Goal: Task Accomplishment & Management: Use online tool/utility

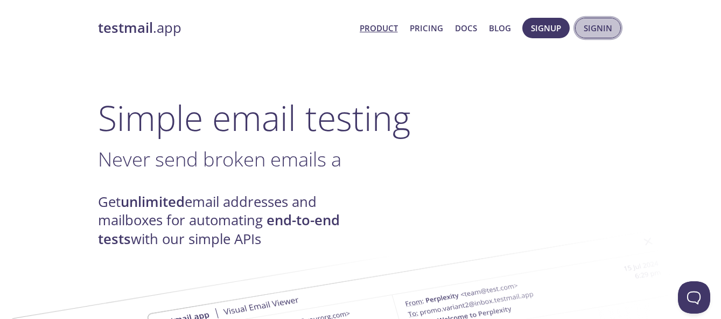
click at [602, 27] on span "Signin" at bounding box center [598, 28] width 29 height 14
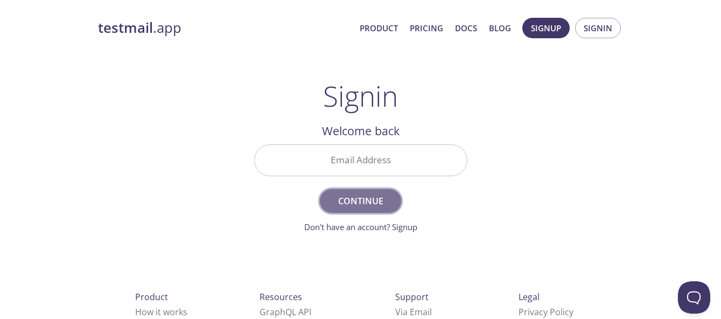
click at [366, 194] on span "Continue" at bounding box center [360, 200] width 57 height 15
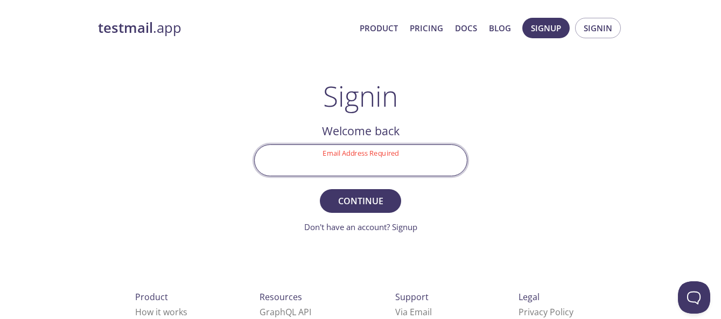
click at [368, 157] on input "Email Address Required" at bounding box center [361, 160] width 212 height 31
type input "[EMAIL_ADDRESS][DOMAIN_NAME]"
click at [361, 204] on span "Continue" at bounding box center [360, 200] width 57 height 15
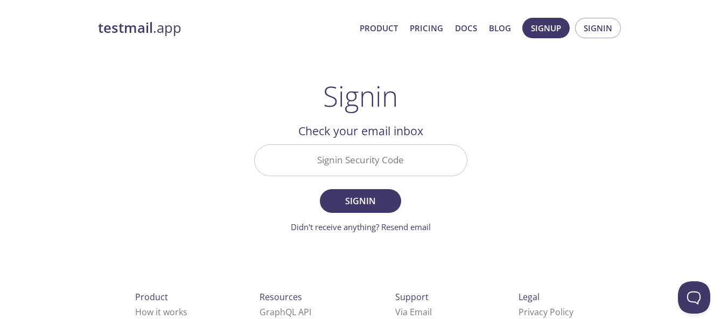
click at [352, 159] on input "Signin Security Code" at bounding box center [361, 160] width 212 height 31
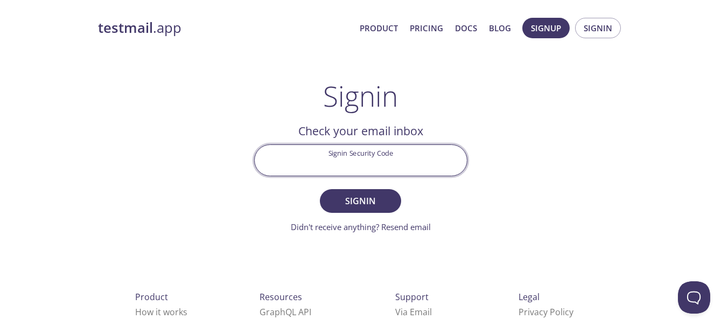
paste input "RCJRPCL"
type input "RCJRPCL"
click at [368, 201] on span "Signin" at bounding box center [360, 200] width 57 height 15
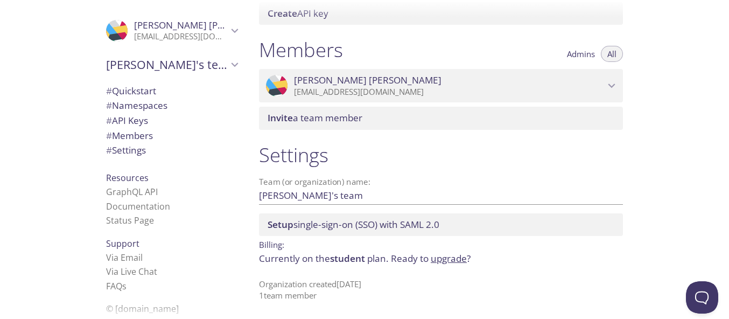
scroll to position [2, 0]
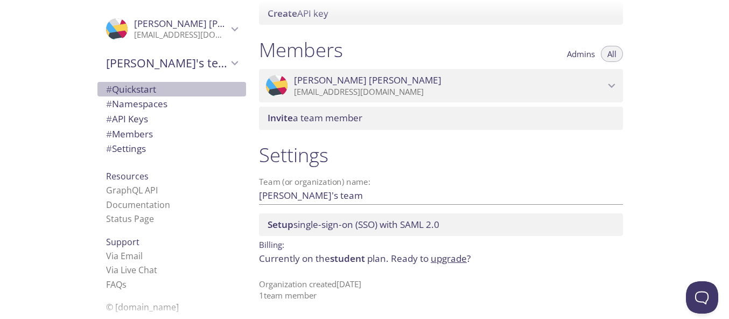
click at [131, 93] on span "# Quickstart" at bounding box center [131, 89] width 50 height 12
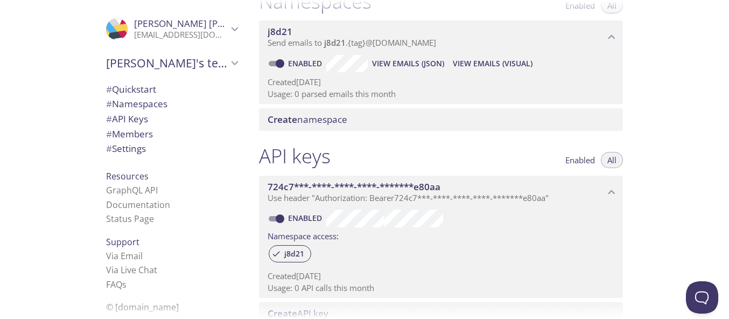
scroll to position [114, 0]
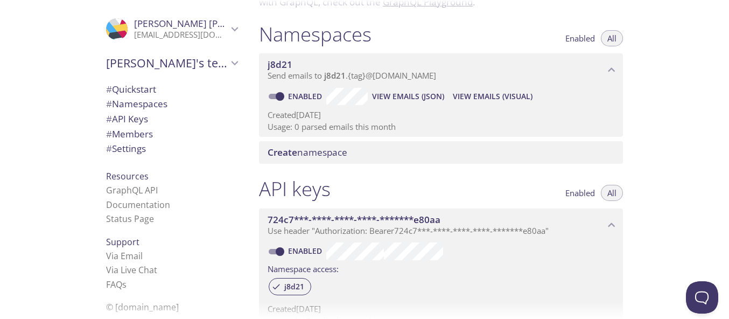
click at [389, 98] on span "View Emails (JSON)" at bounding box center [408, 96] width 72 height 13
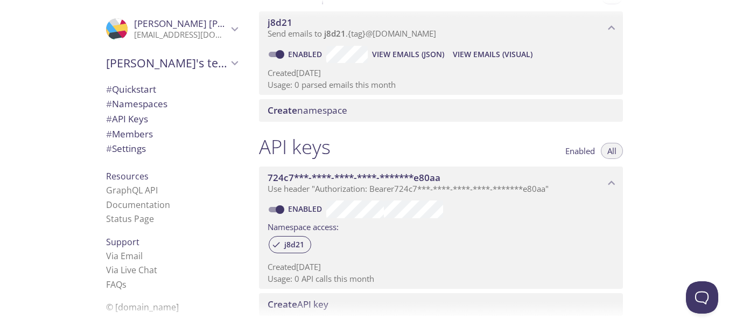
scroll to position [253, 0]
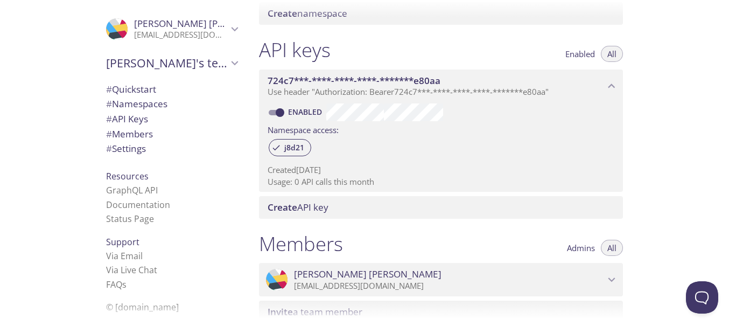
click at [609, 85] on icon "724c7***-****-****-****-*******e80aa API key" at bounding box center [612, 86] width 14 height 14
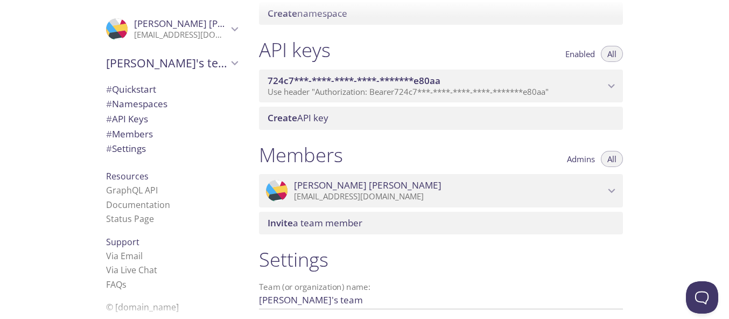
click at [609, 85] on icon "724c7***-****-****-****-*******e80aa API key" at bounding box center [612, 86] width 7 height 4
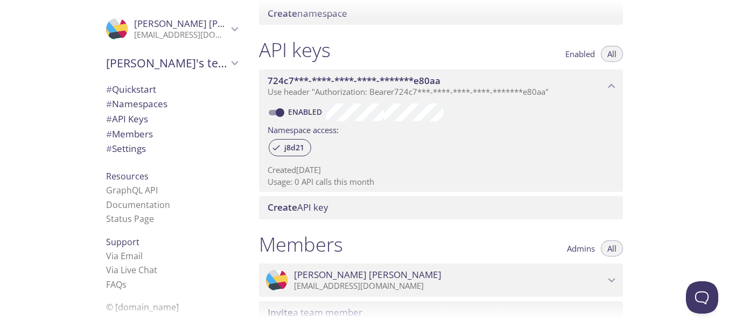
click at [609, 85] on icon "724c7***-****-****-****-*******e80aa API key" at bounding box center [612, 86] width 14 height 14
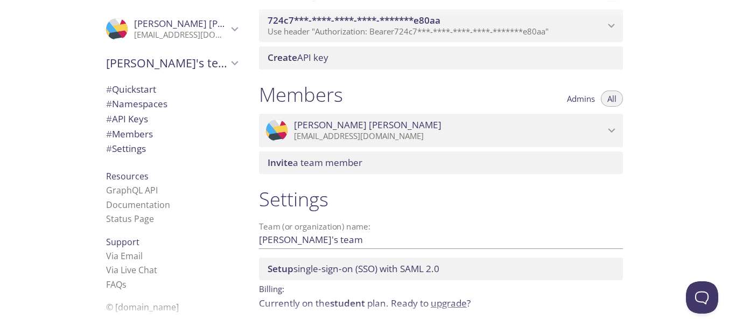
scroll to position [350, 0]
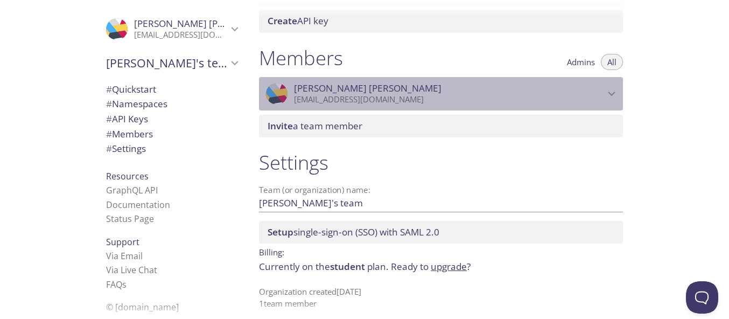
click at [600, 94] on p "[EMAIL_ADDRESS][DOMAIN_NAME]" at bounding box center [449, 99] width 311 height 11
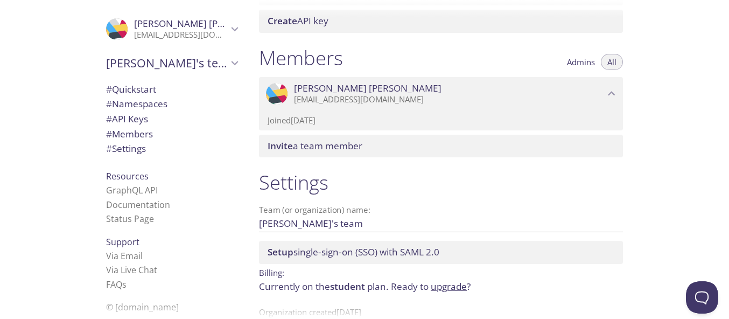
click at [600, 94] on p "[EMAIL_ADDRESS][DOMAIN_NAME]" at bounding box center [449, 99] width 311 height 11
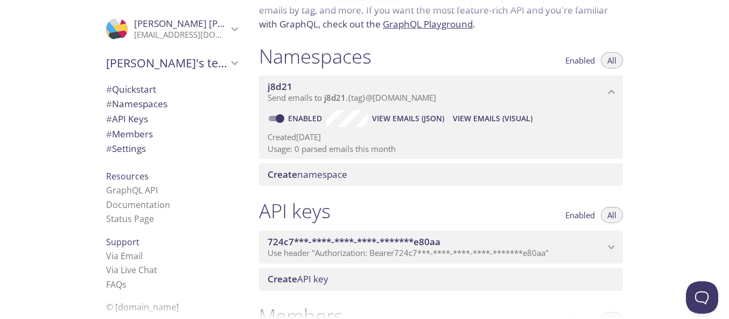
scroll to position [67, 0]
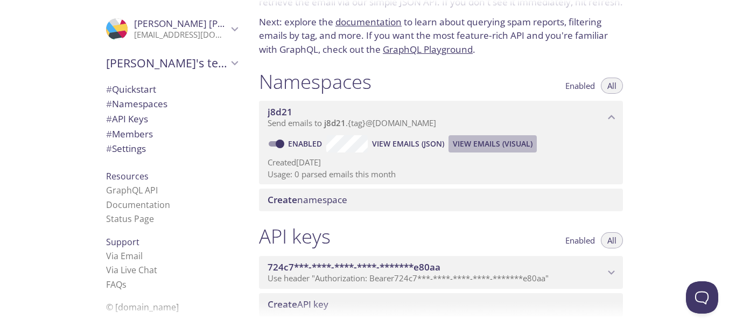
click at [484, 142] on span "View Emails (Visual)" at bounding box center [493, 143] width 80 height 13
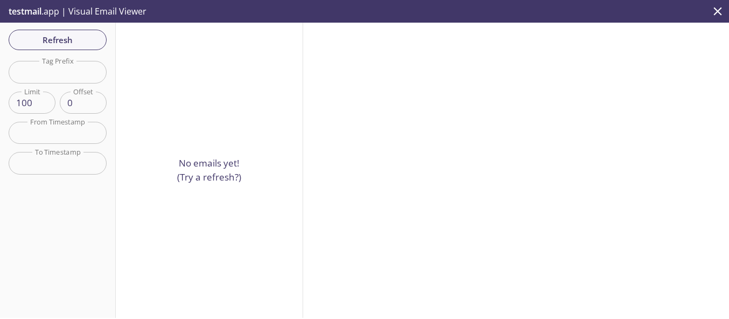
drag, startPoint x: 528, startPoint y: 143, endPoint x: 516, endPoint y: 133, distance: 15.7
click at [528, 142] on div at bounding box center [516, 170] width 426 height 295
click at [214, 144] on div "No emails yet! (Try a refresh?)" at bounding box center [209, 170] width 187 height 295
click at [714, 13] on icon "close" at bounding box center [718, 11] width 14 height 14
